Goal: Task Accomplishment & Management: Use online tool/utility

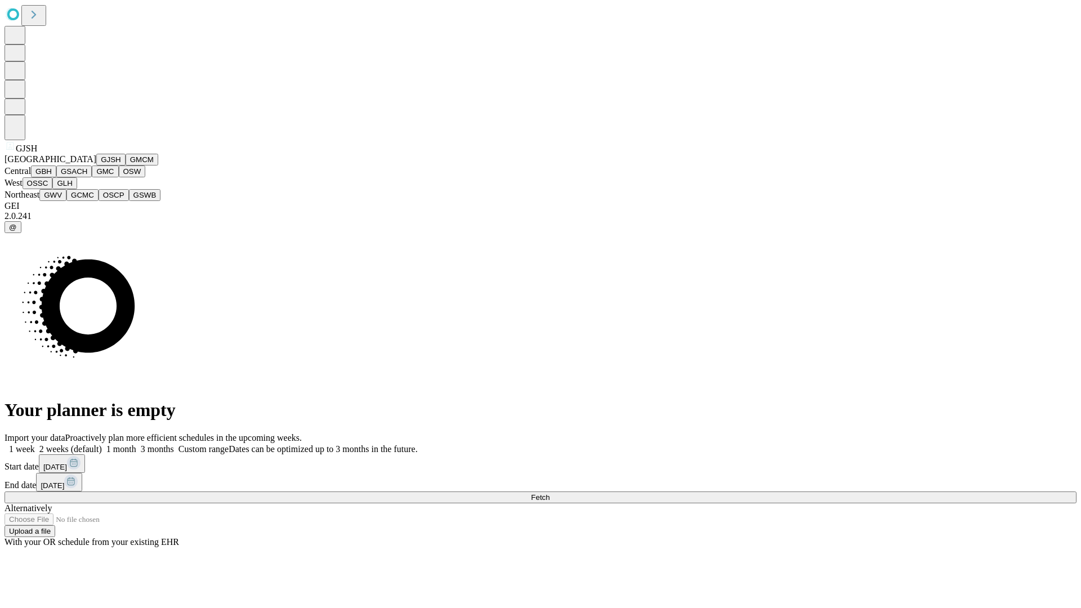
click at [96, 166] on button "GJSH" at bounding box center [110, 160] width 29 height 12
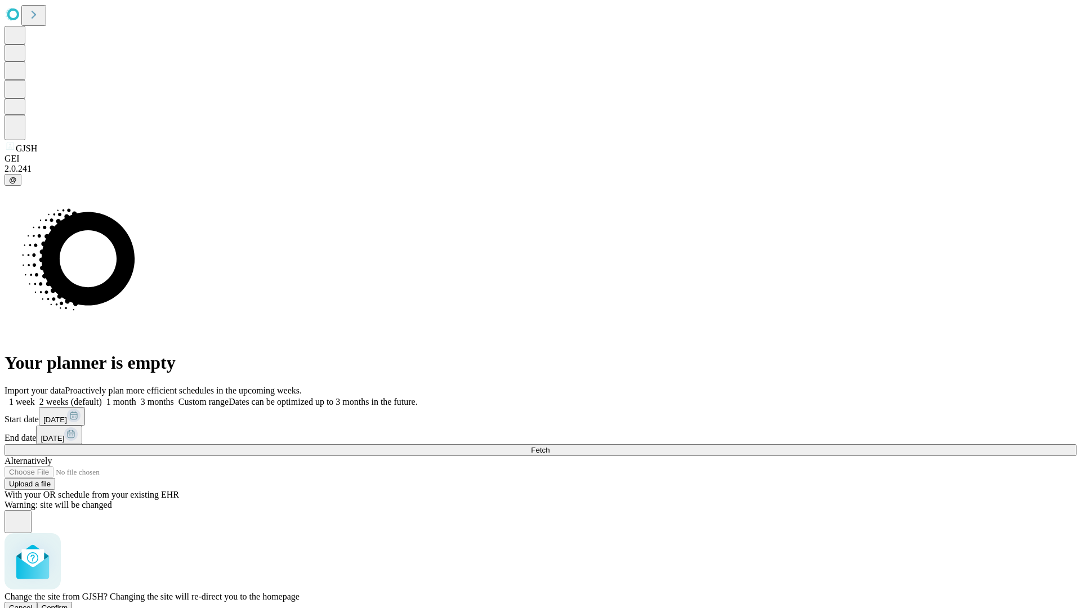
click at [68, 604] on span "Confirm" at bounding box center [55, 608] width 26 height 8
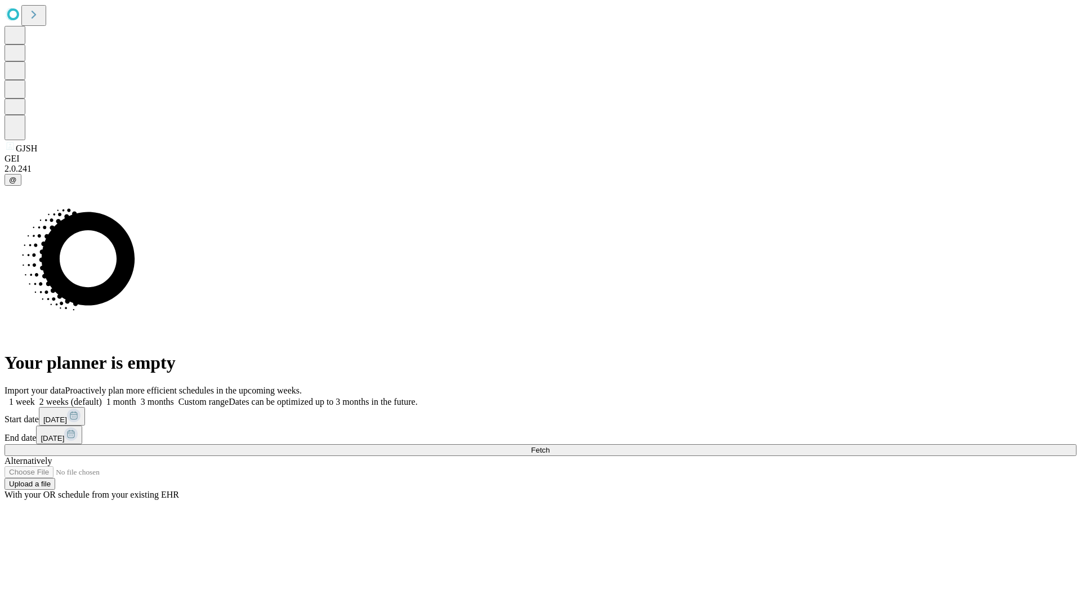
click at [102, 397] on label "2 weeks (default)" at bounding box center [68, 402] width 67 height 10
click at [550, 446] on span "Fetch" at bounding box center [540, 450] width 19 height 8
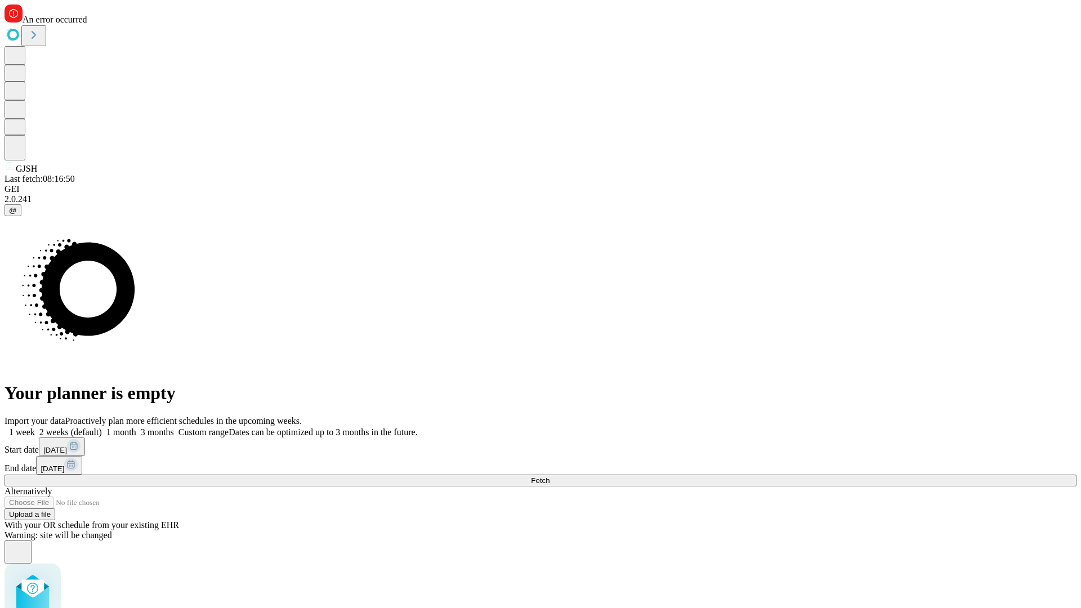
click at [102, 427] on label "2 weeks (default)" at bounding box center [68, 432] width 67 height 10
click at [550, 476] on span "Fetch" at bounding box center [540, 480] width 19 height 8
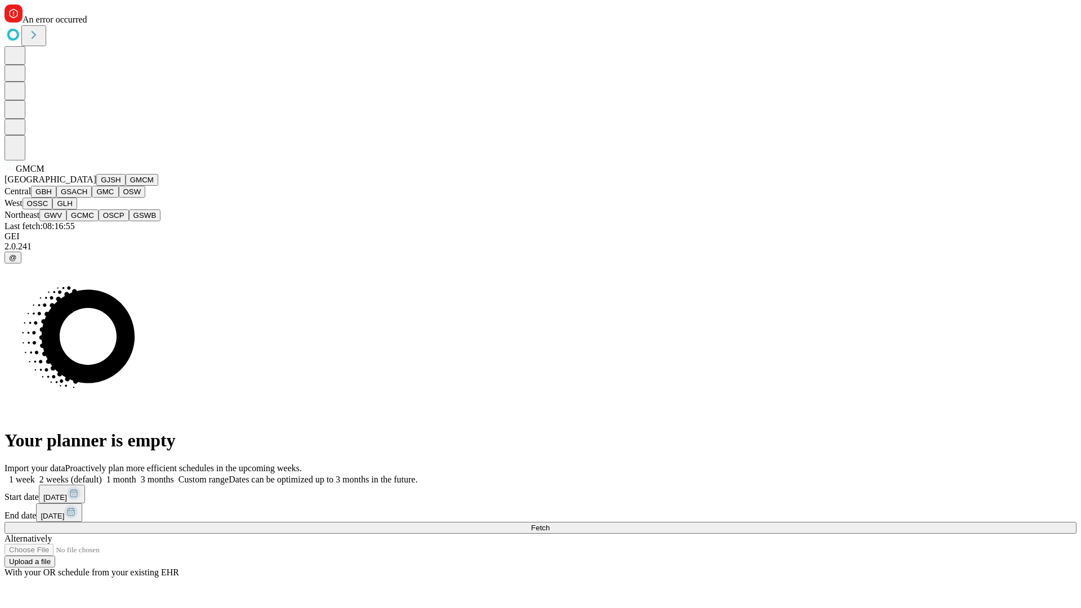
click at [56, 198] on button "GBH" at bounding box center [43, 192] width 25 height 12
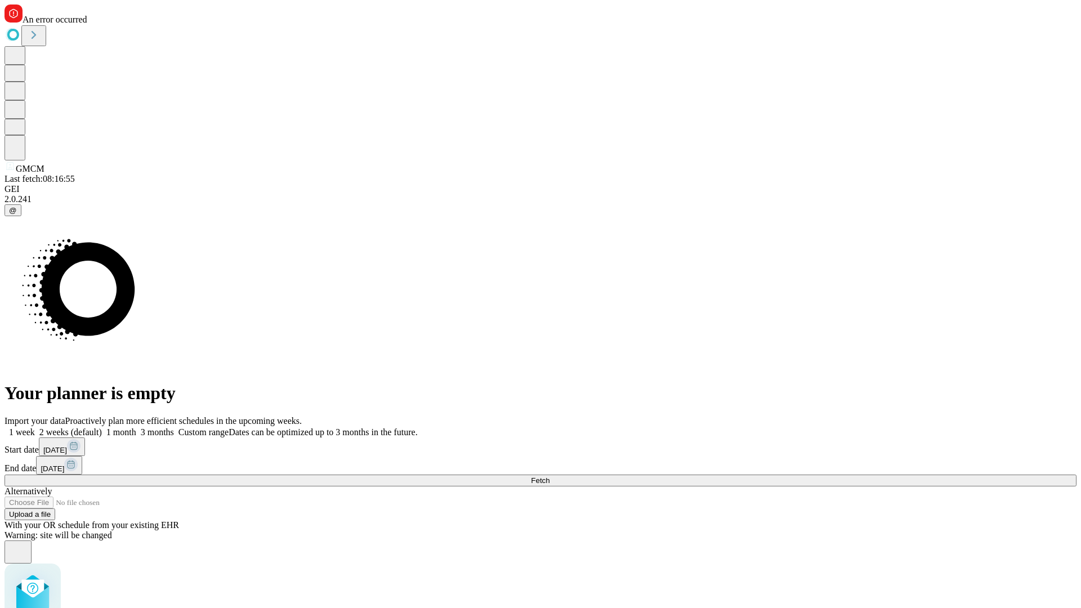
click at [102, 427] on label "2 weeks (default)" at bounding box center [68, 432] width 67 height 10
click at [550, 476] on span "Fetch" at bounding box center [540, 480] width 19 height 8
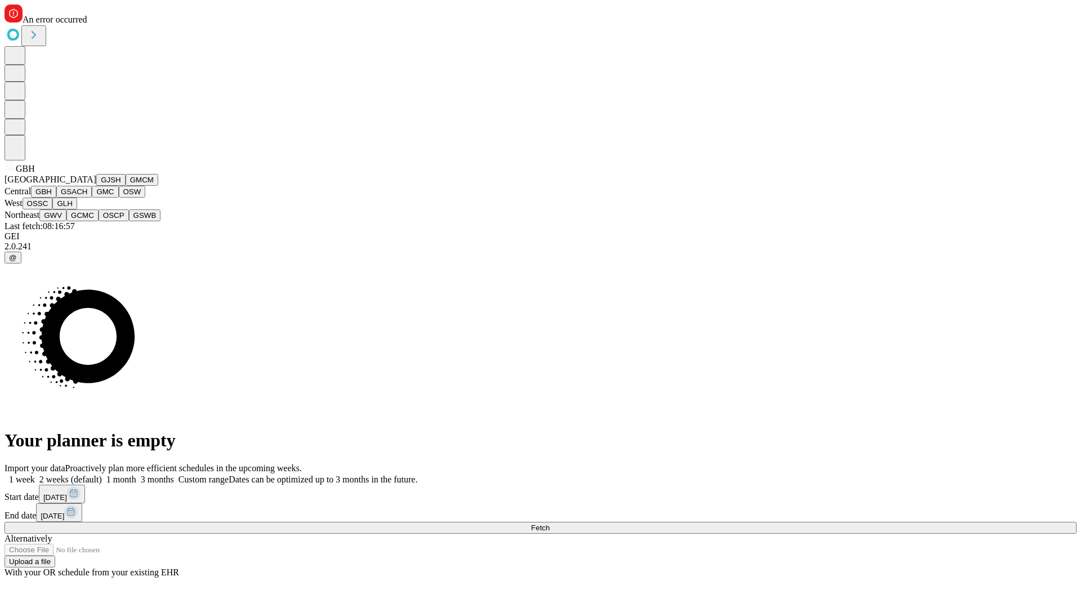
click at [87, 198] on button "GSACH" at bounding box center [73, 192] width 35 height 12
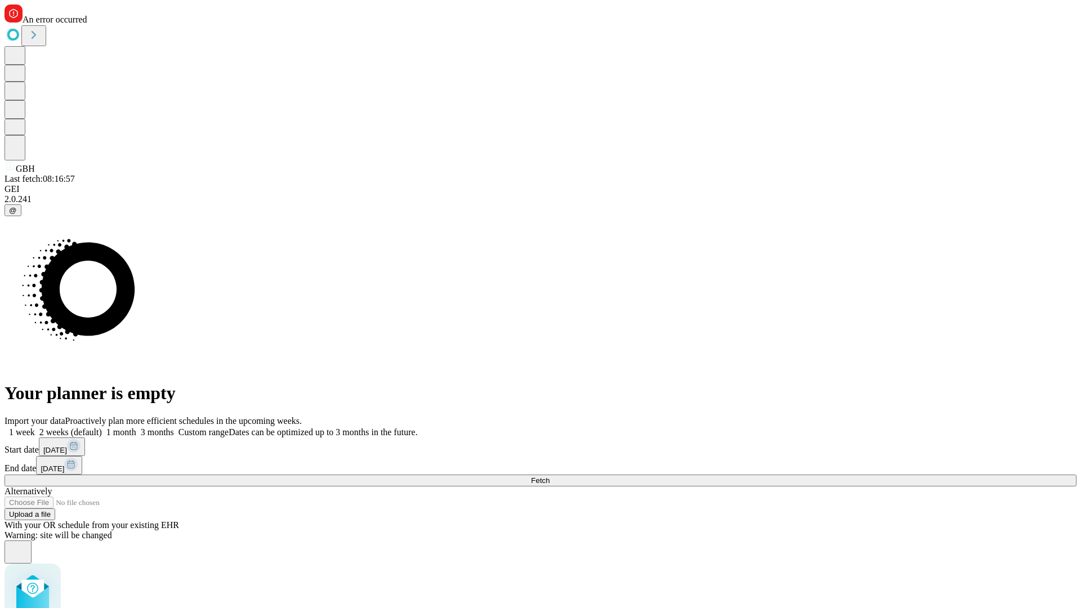
click at [102, 427] on label "2 weeks (default)" at bounding box center [68, 432] width 67 height 10
click at [550, 476] on span "Fetch" at bounding box center [540, 480] width 19 height 8
click at [102, 427] on label "2 weeks (default)" at bounding box center [68, 432] width 67 height 10
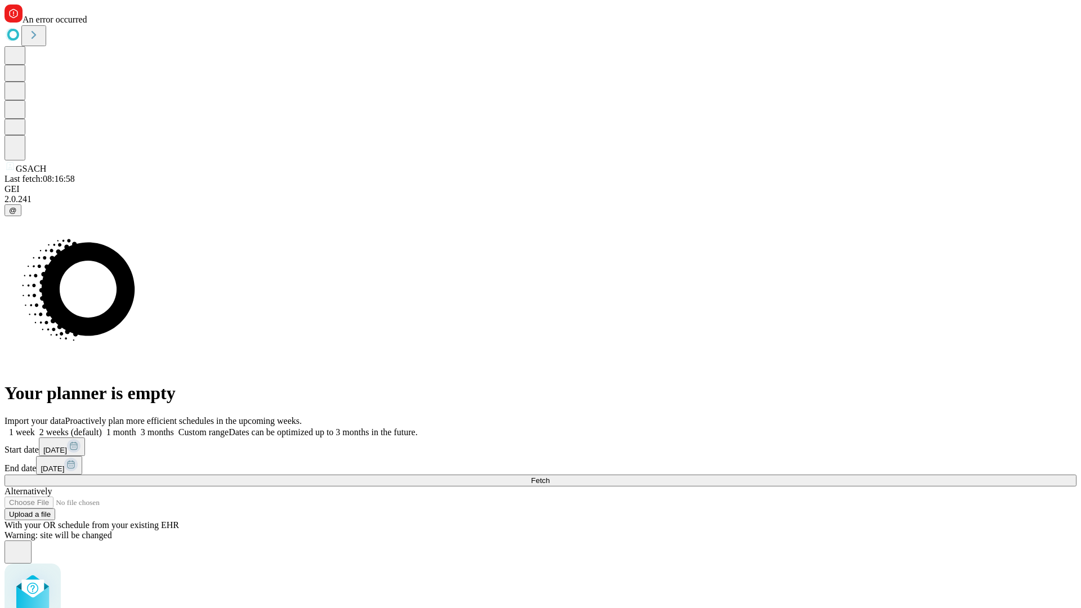
click at [550, 476] on span "Fetch" at bounding box center [540, 480] width 19 height 8
click at [102, 427] on label "2 weeks (default)" at bounding box center [68, 432] width 67 height 10
click at [550, 476] on span "Fetch" at bounding box center [540, 480] width 19 height 8
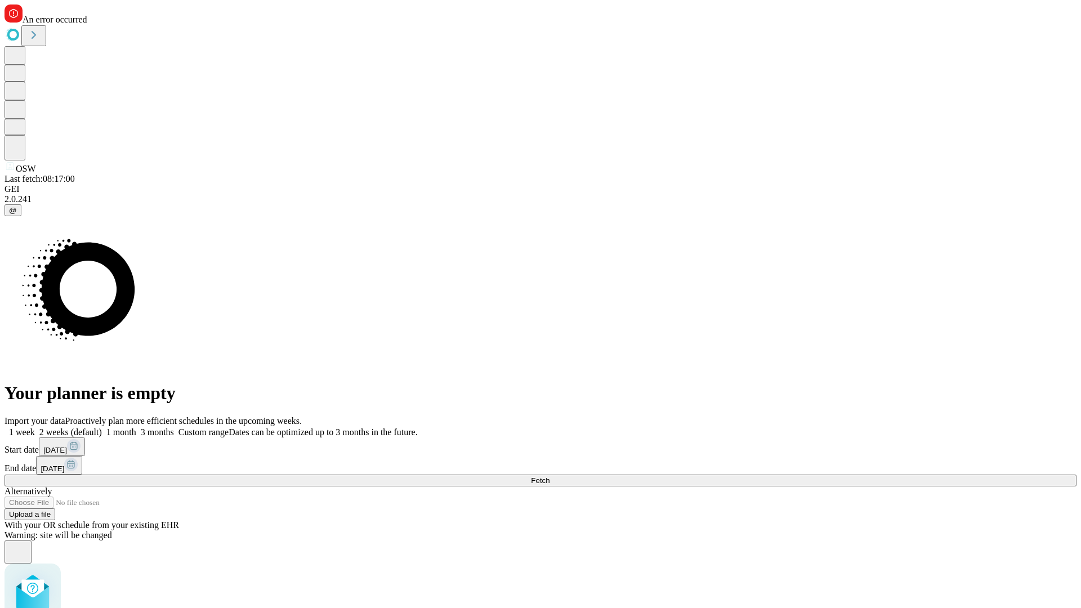
click at [102, 427] on label "2 weeks (default)" at bounding box center [68, 432] width 67 height 10
click at [550, 476] on span "Fetch" at bounding box center [540, 480] width 19 height 8
click at [102, 427] on label "2 weeks (default)" at bounding box center [68, 432] width 67 height 10
click at [550, 476] on span "Fetch" at bounding box center [540, 480] width 19 height 8
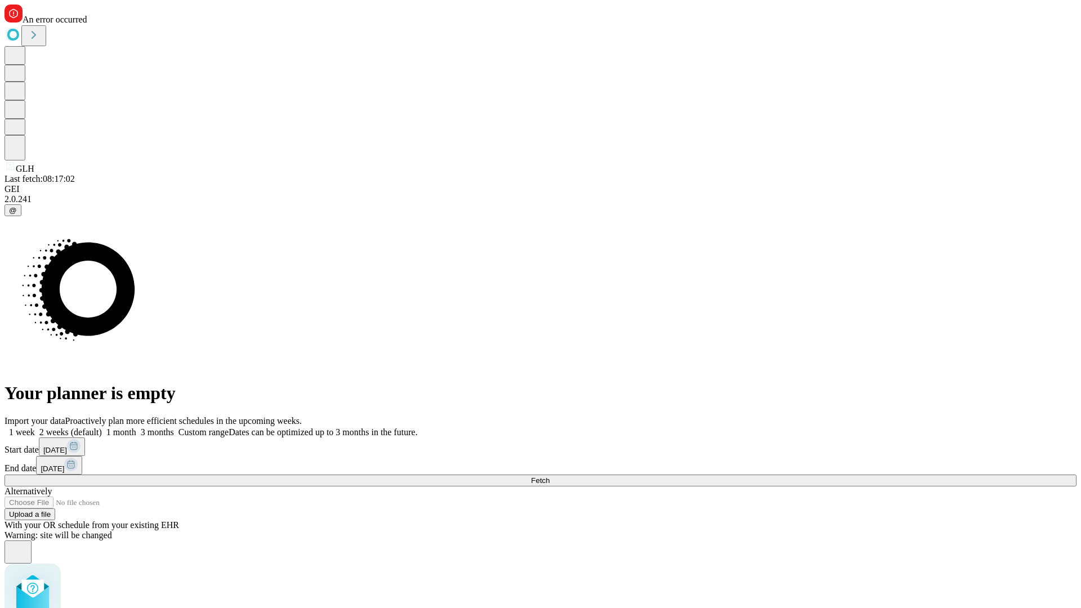
click at [102, 427] on label "2 weeks (default)" at bounding box center [68, 432] width 67 height 10
click at [550, 476] on span "Fetch" at bounding box center [540, 480] width 19 height 8
click at [102, 427] on label "2 weeks (default)" at bounding box center [68, 432] width 67 height 10
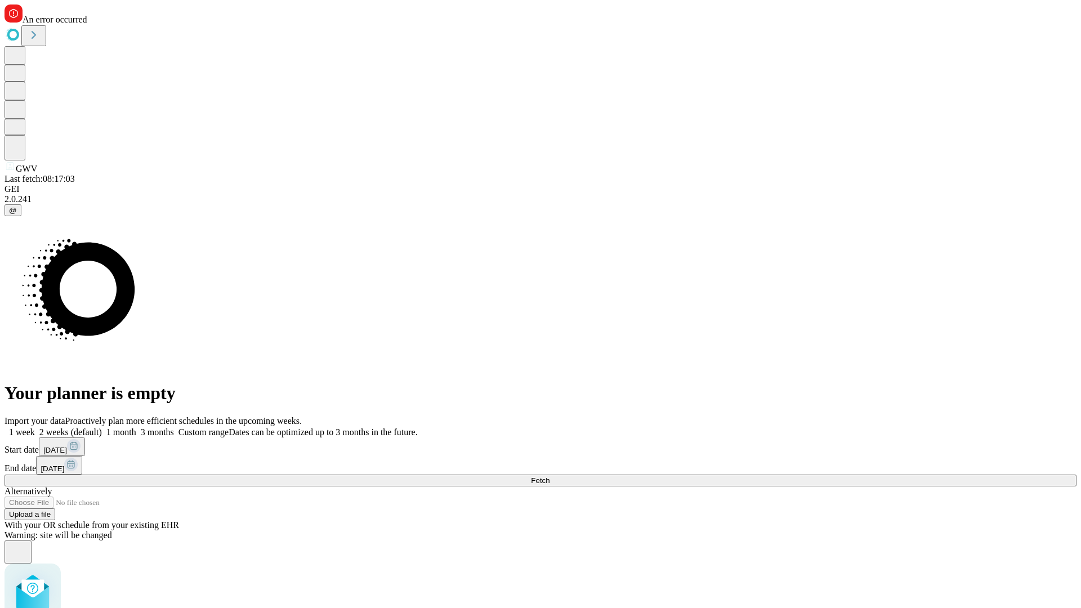
click at [550, 476] on span "Fetch" at bounding box center [540, 480] width 19 height 8
click at [102, 427] on label "2 weeks (default)" at bounding box center [68, 432] width 67 height 10
click at [550, 476] on span "Fetch" at bounding box center [540, 480] width 19 height 8
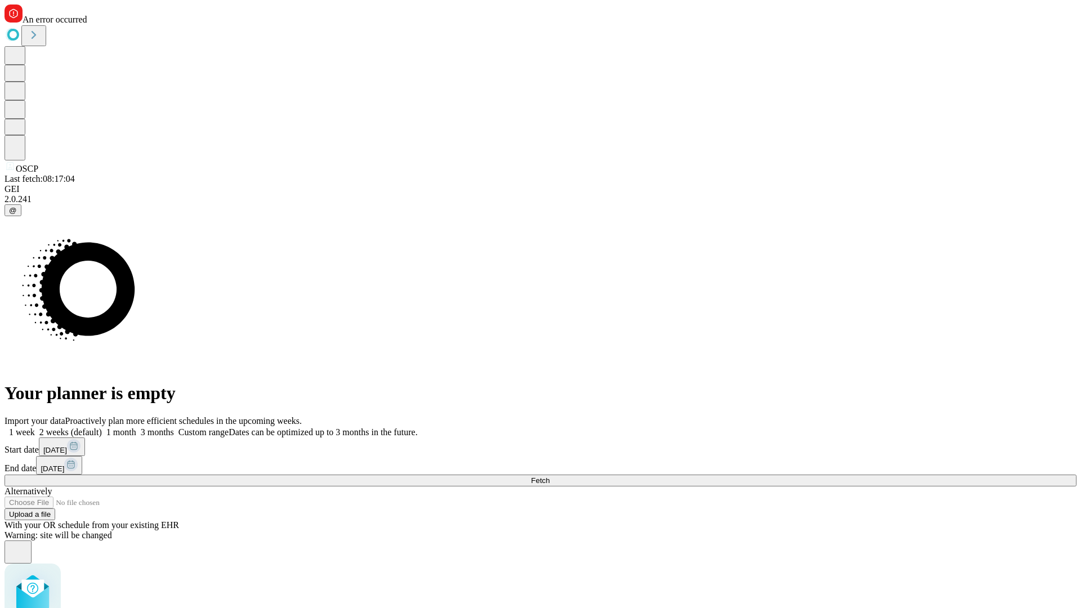
click at [102, 427] on label "2 weeks (default)" at bounding box center [68, 432] width 67 height 10
click at [550, 476] on span "Fetch" at bounding box center [540, 480] width 19 height 8
